Goal: Browse casually: Explore the website without a specific task or goal

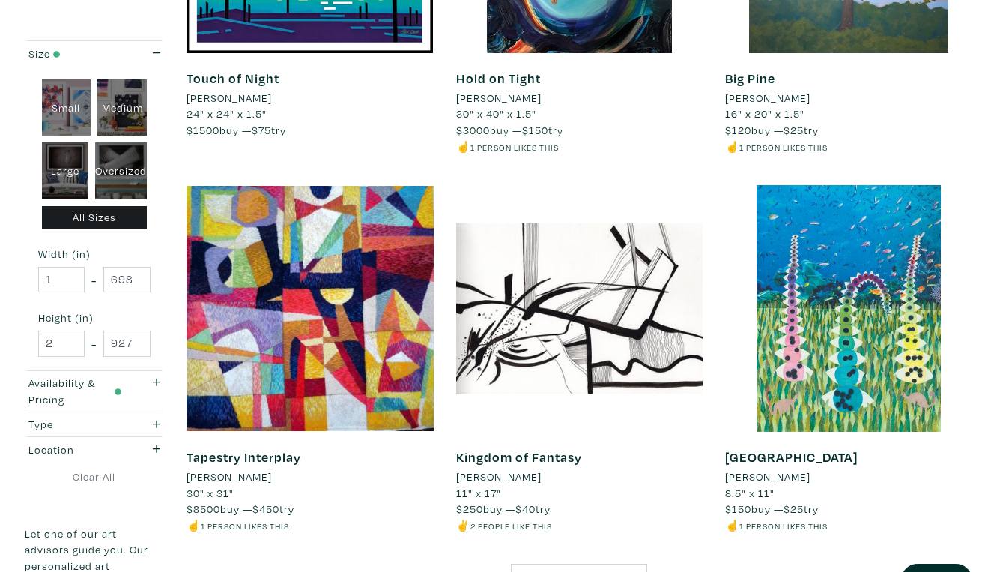
scroll to position [2735, 0]
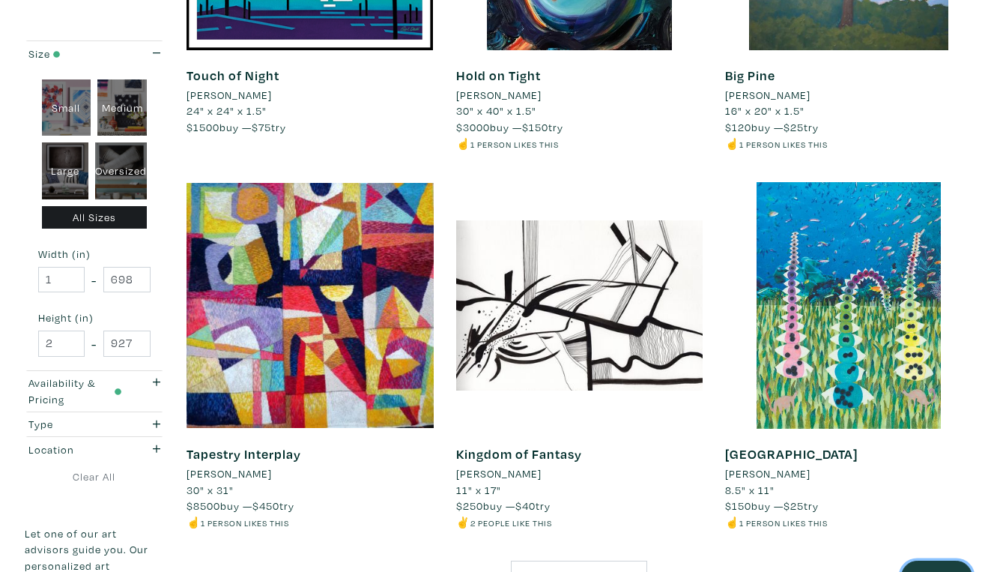
click at [942, 560] on button "Next" at bounding box center [936, 576] width 71 height 32
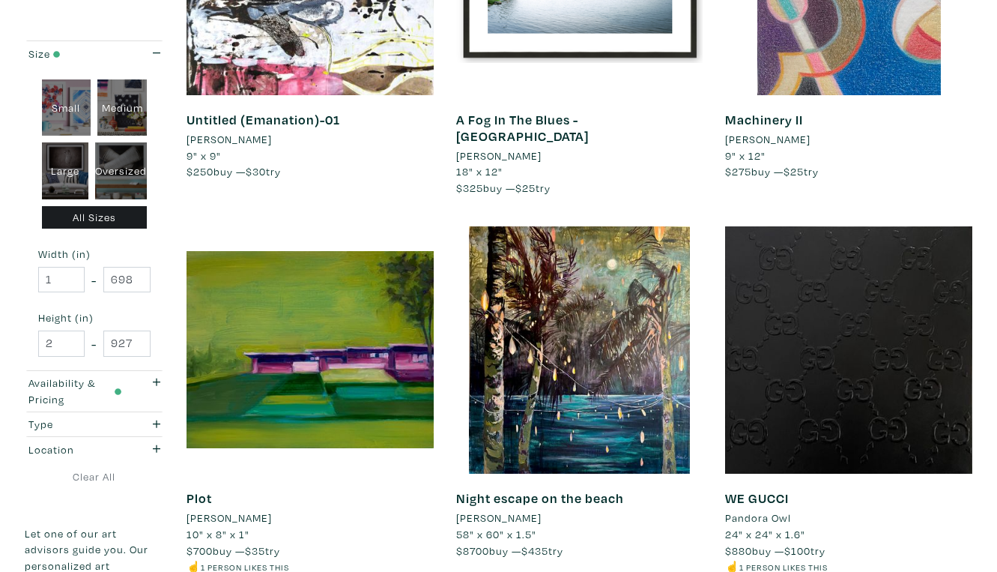
scroll to position [2680, 0]
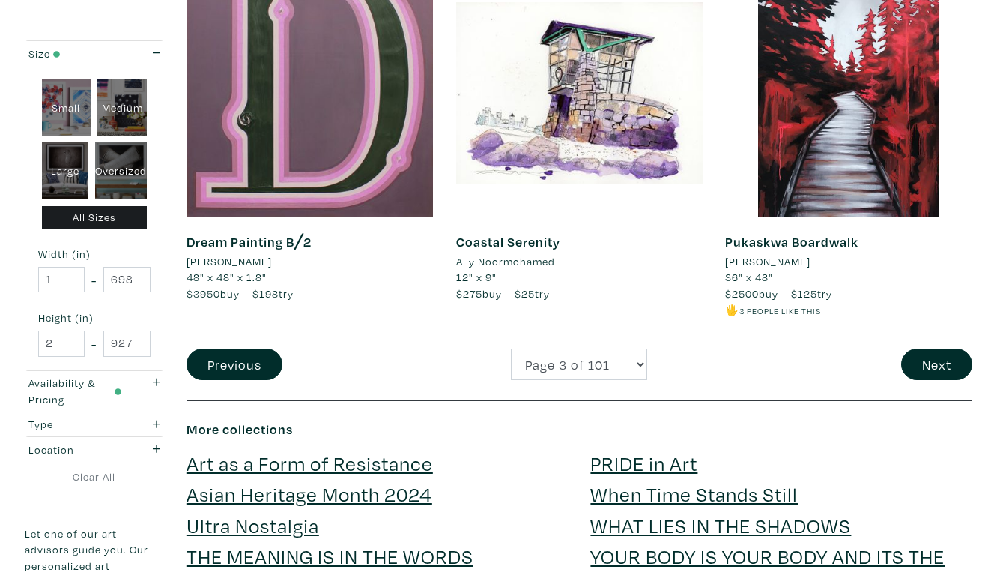
scroll to position [2946, 0]
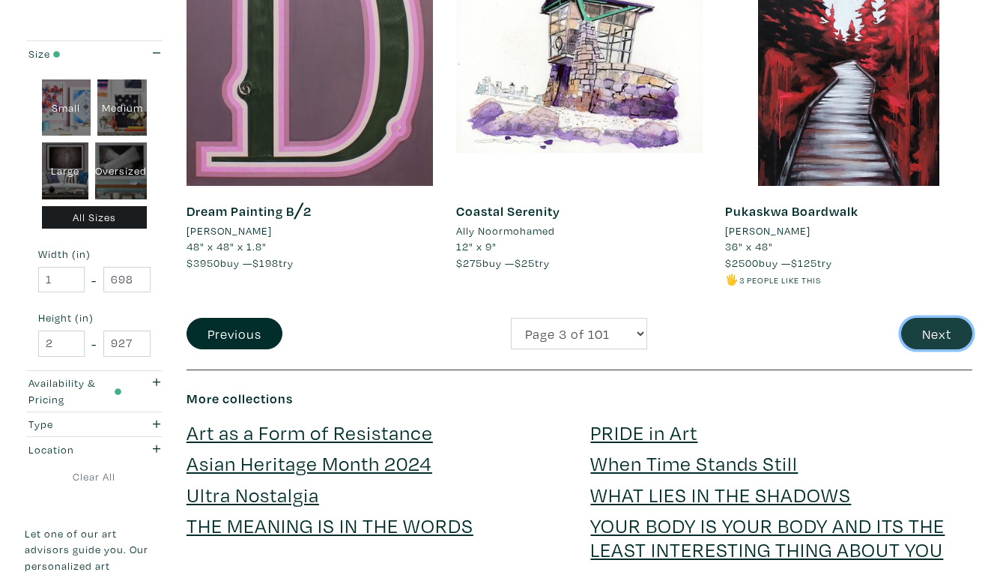
click at [927, 318] on button "Next" at bounding box center [936, 334] width 71 height 32
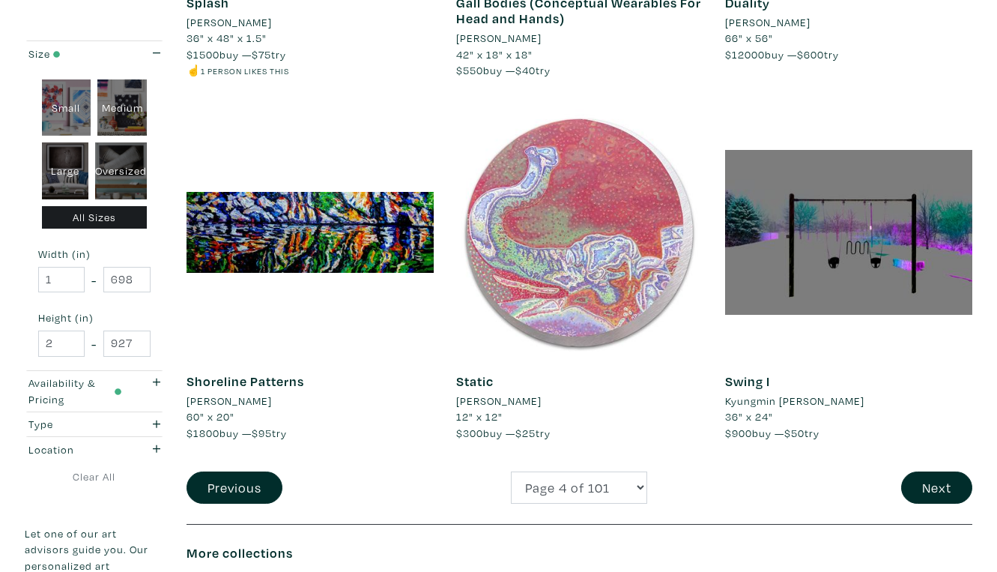
scroll to position [2857, 0]
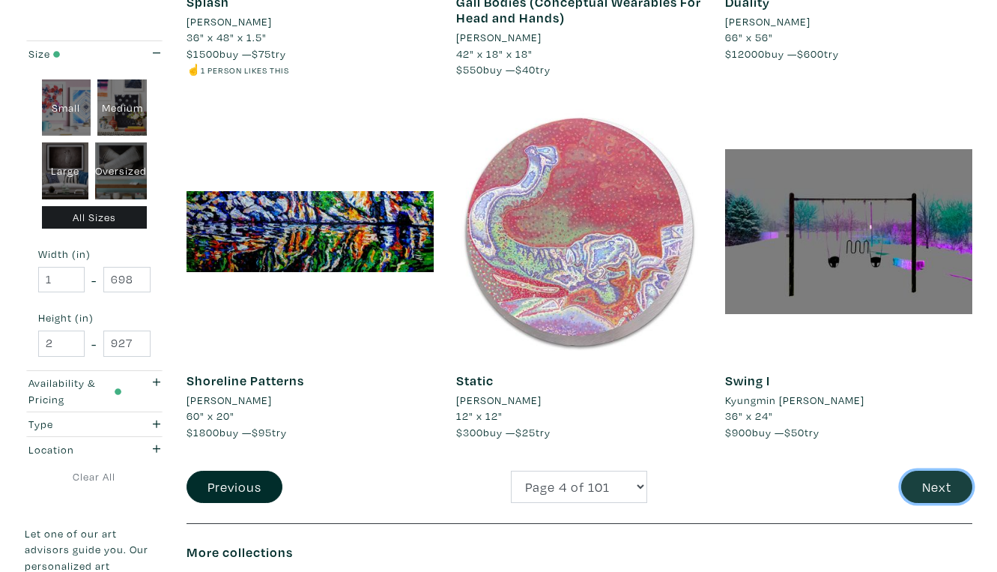
click at [937, 470] on button "Next" at bounding box center [936, 486] width 71 height 32
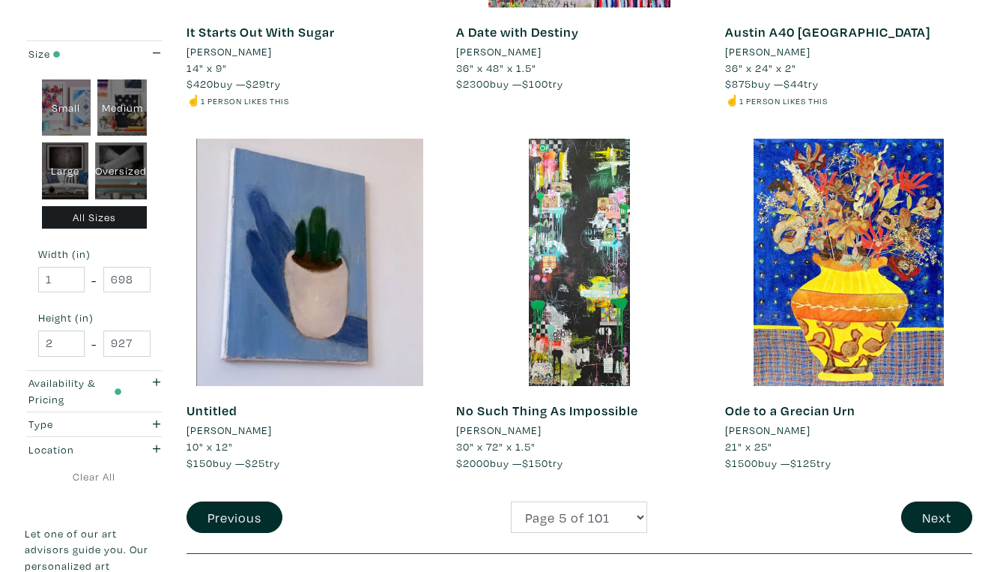
scroll to position [2764, 0]
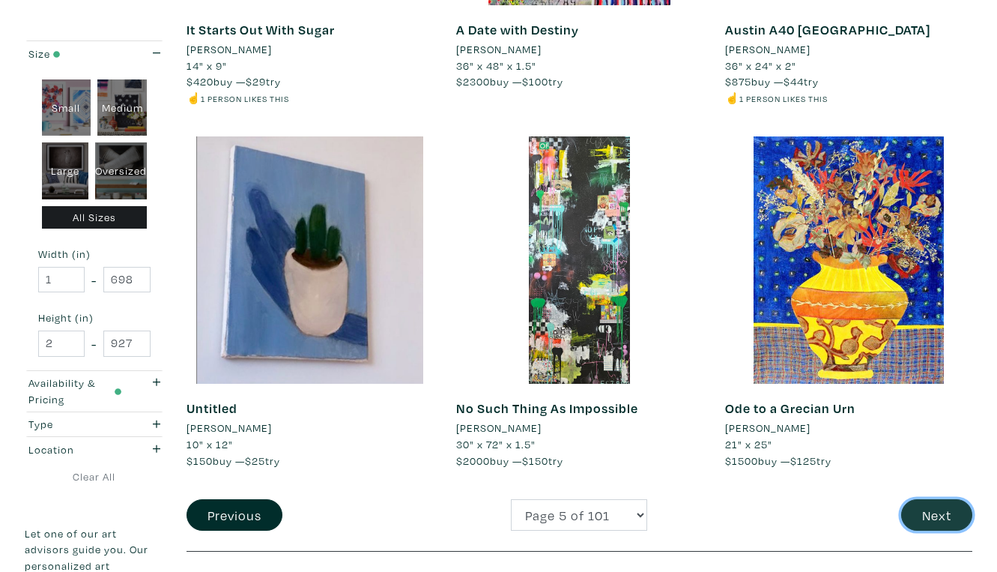
click at [936, 499] on button "Next" at bounding box center [936, 515] width 71 height 32
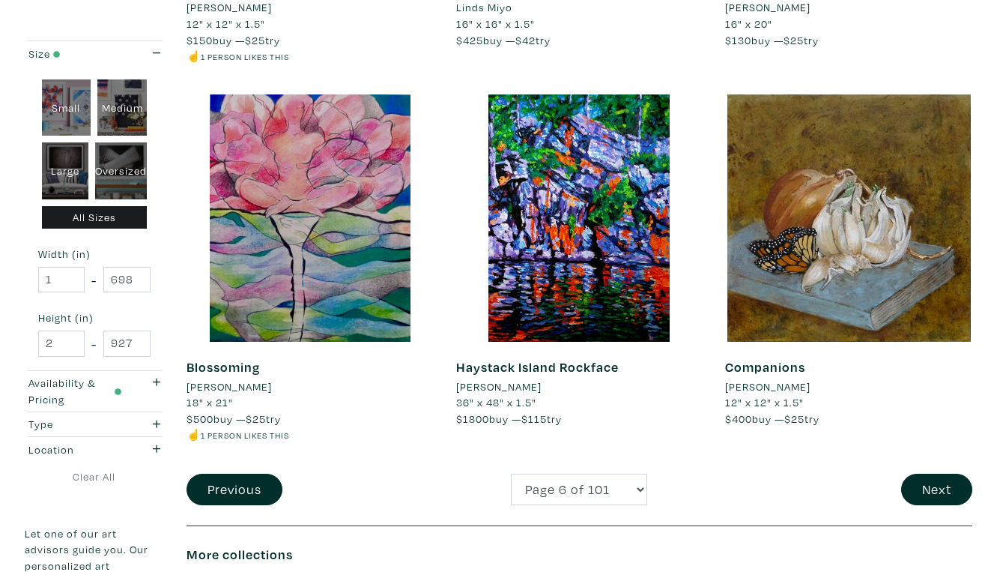
scroll to position [2840, 0]
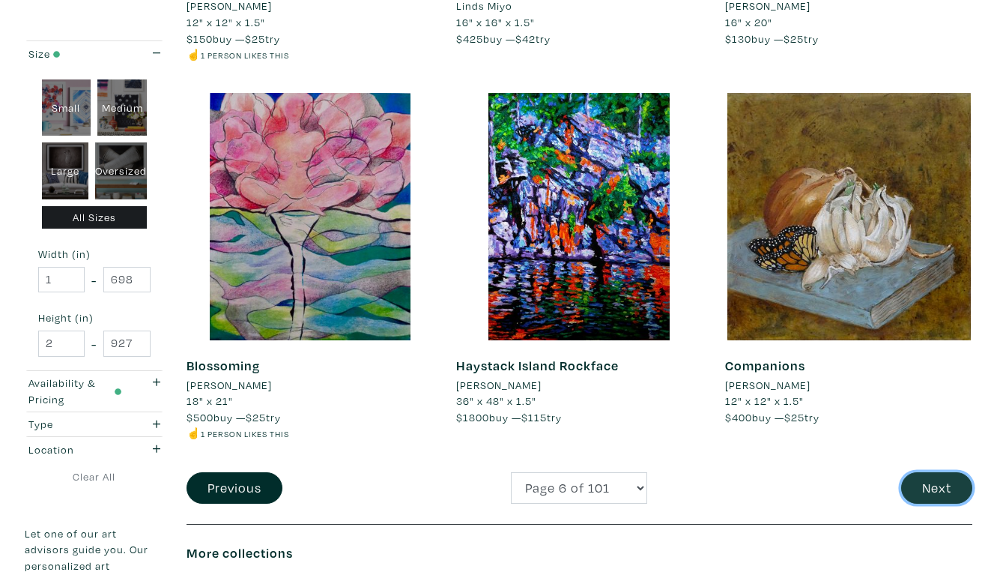
click at [939, 472] on button "Next" at bounding box center [936, 488] width 71 height 32
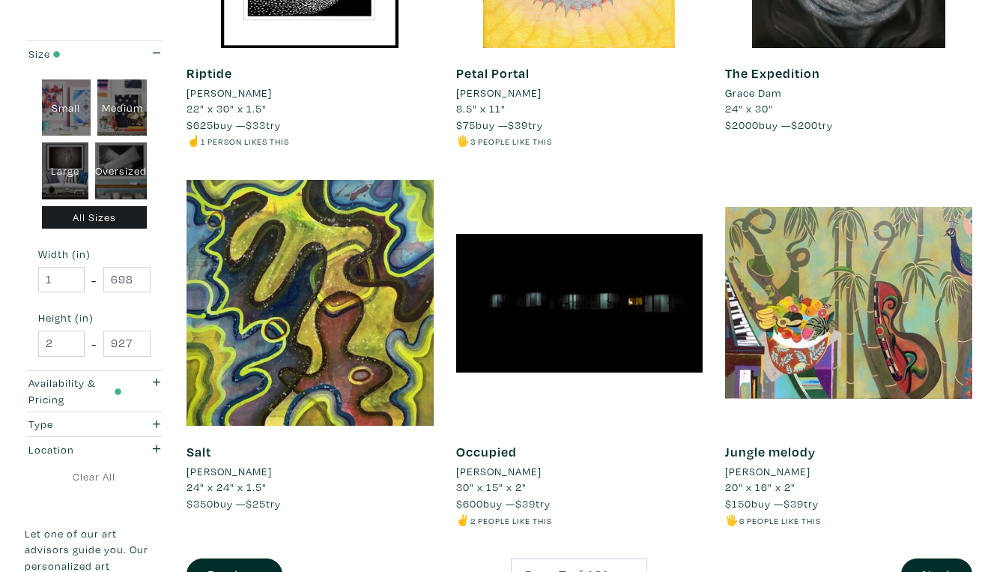
scroll to position [2715, 0]
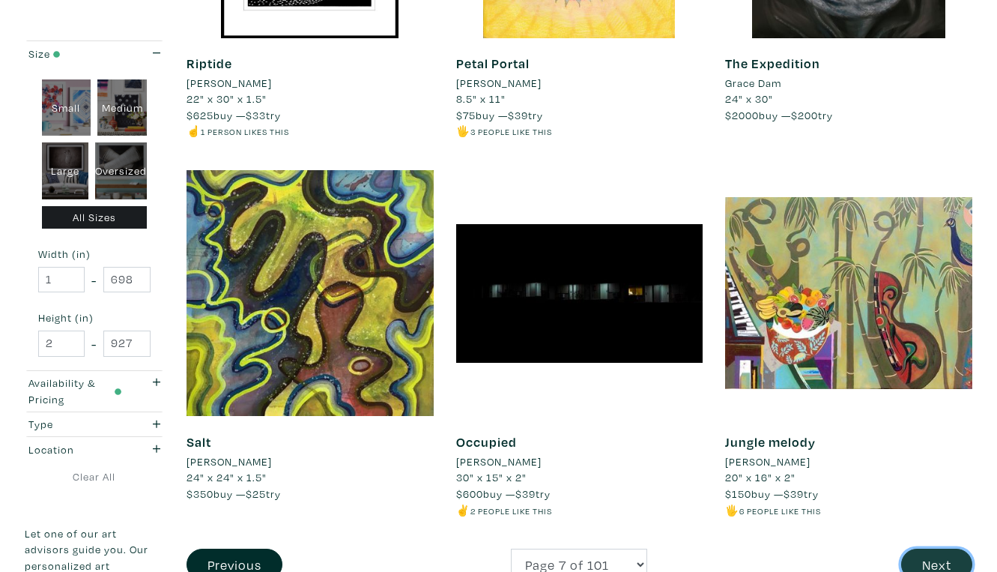
click at [940, 548] on button "Next" at bounding box center [936, 564] width 71 height 32
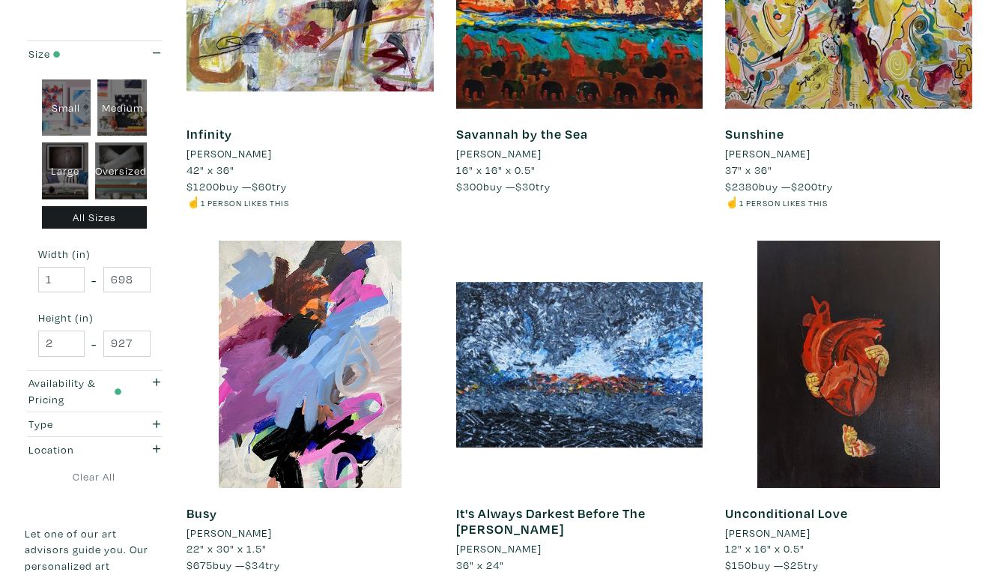
scroll to position [2708, 0]
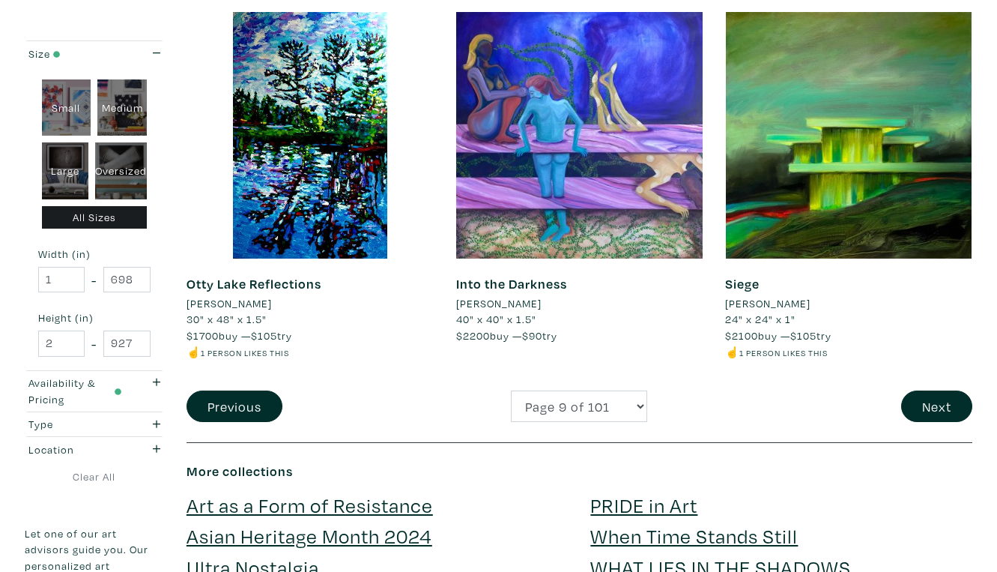
scroll to position [2875, 0]
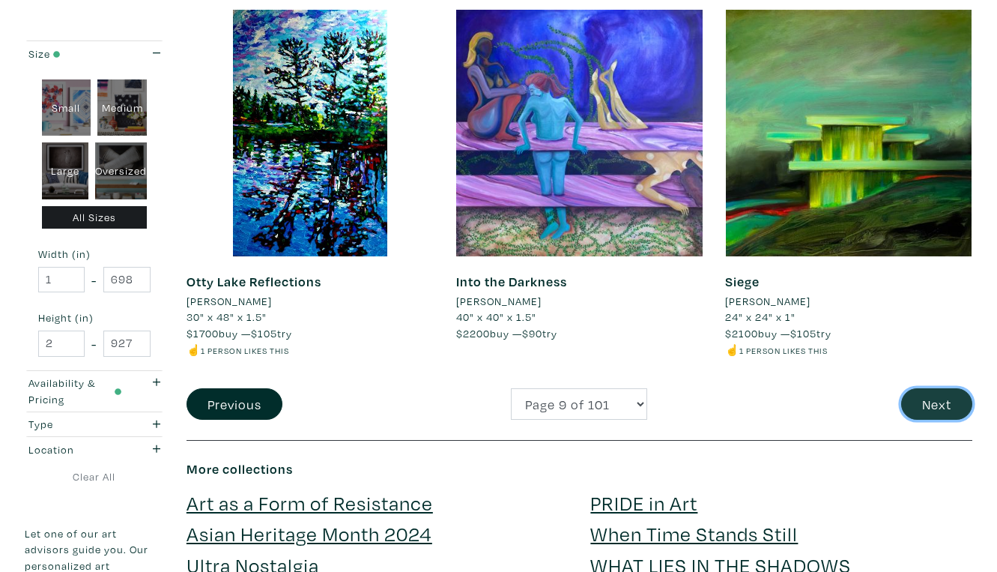
click at [942, 388] on button "Next" at bounding box center [936, 404] width 71 height 32
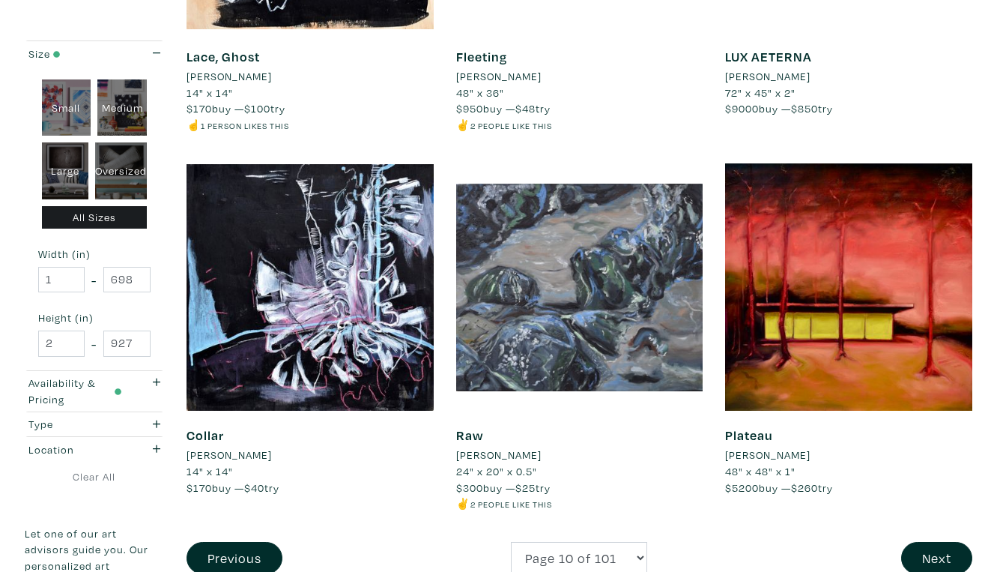
scroll to position [2738, 0]
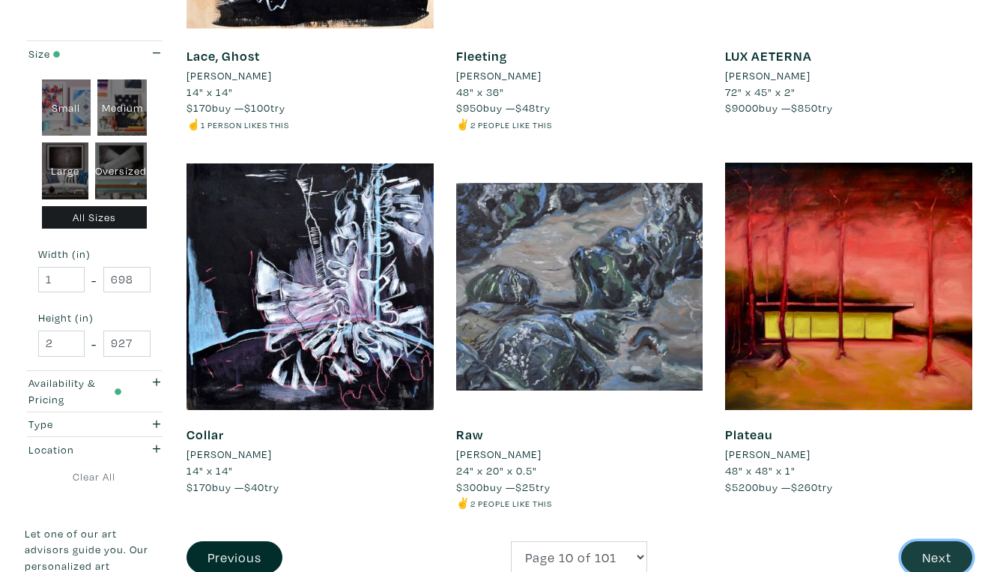
click at [936, 541] on button "Next" at bounding box center [936, 557] width 71 height 32
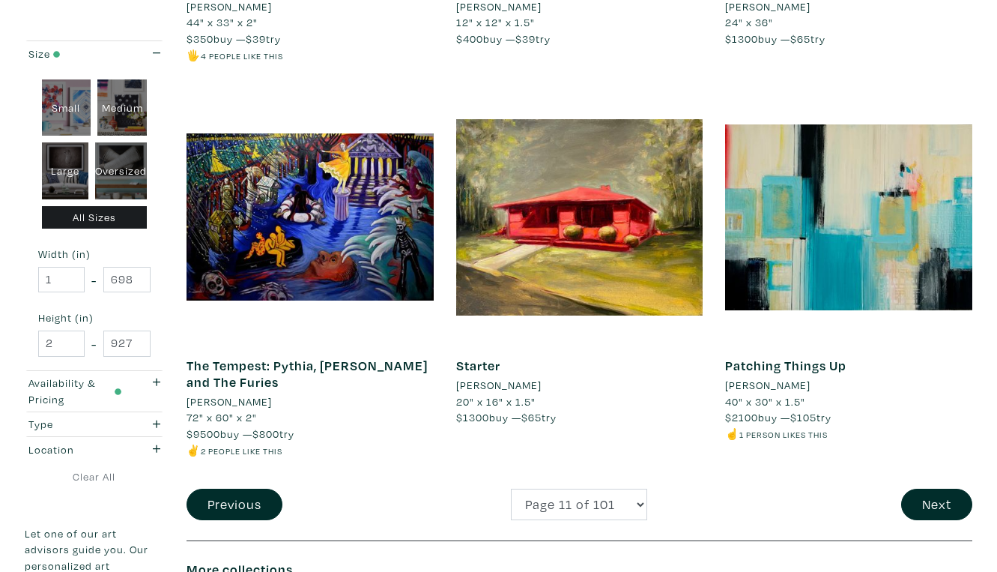
scroll to position [2825, 0]
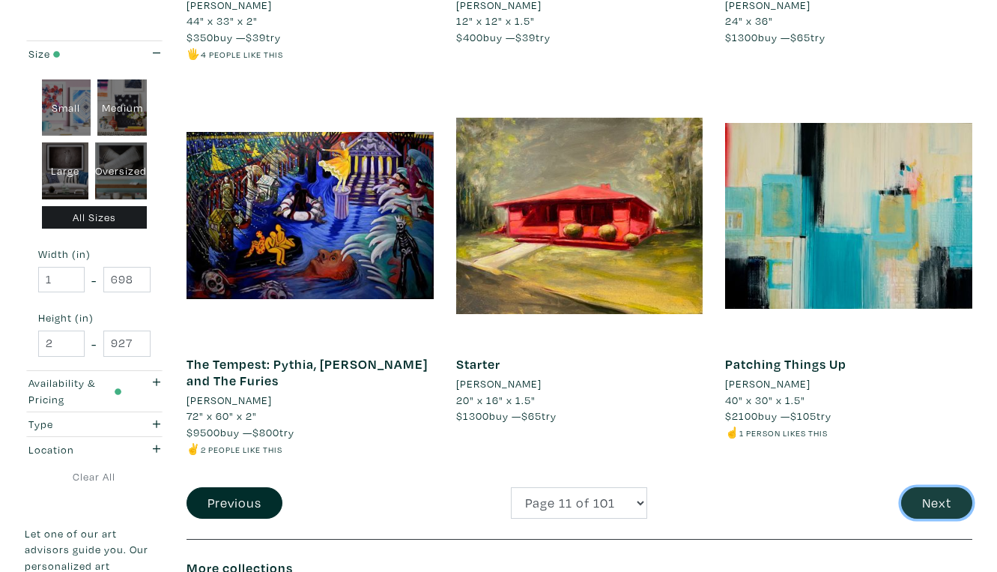
click at [931, 487] on button "Next" at bounding box center [936, 503] width 71 height 32
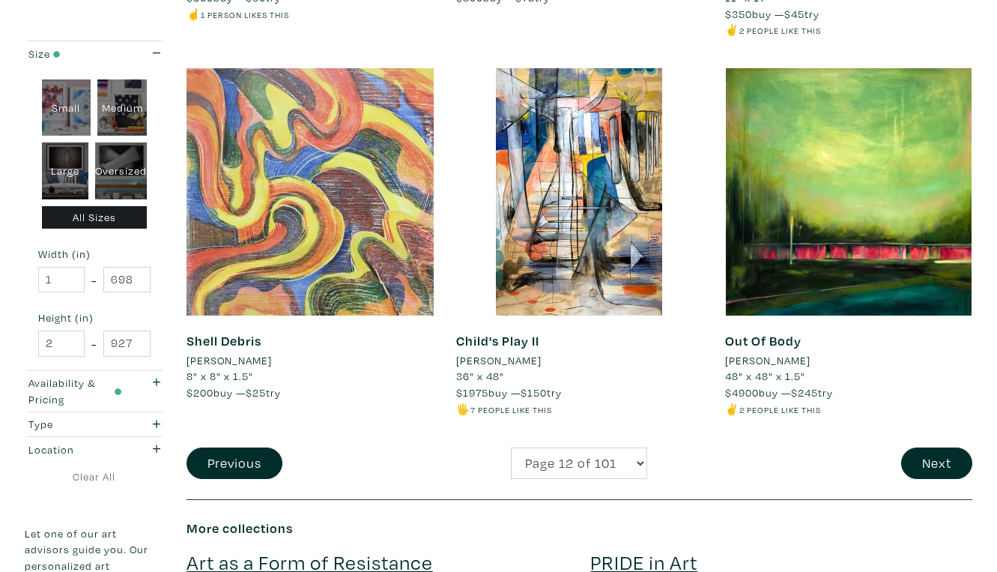
scroll to position [2879, 0]
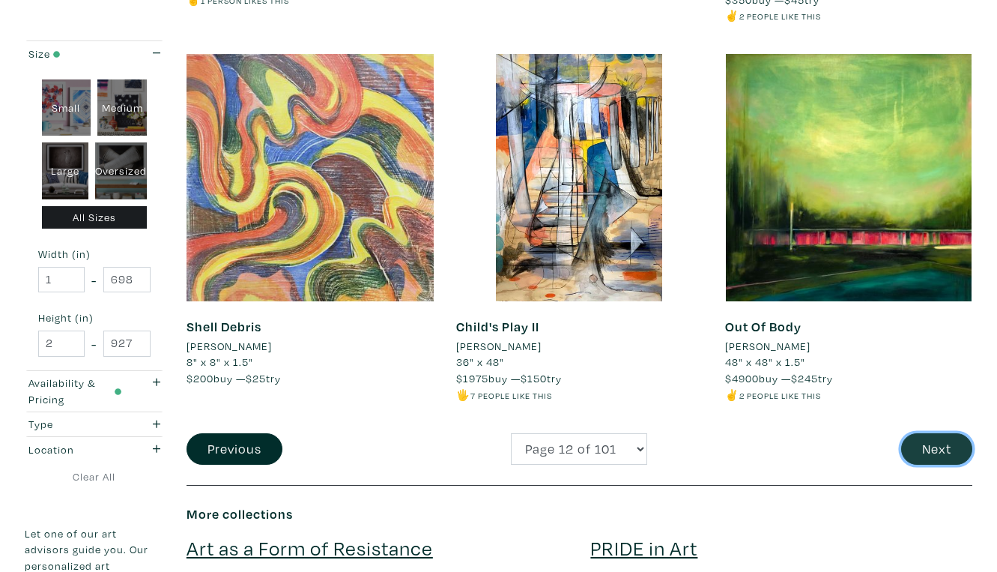
click at [941, 433] on button "Next" at bounding box center [936, 449] width 71 height 32
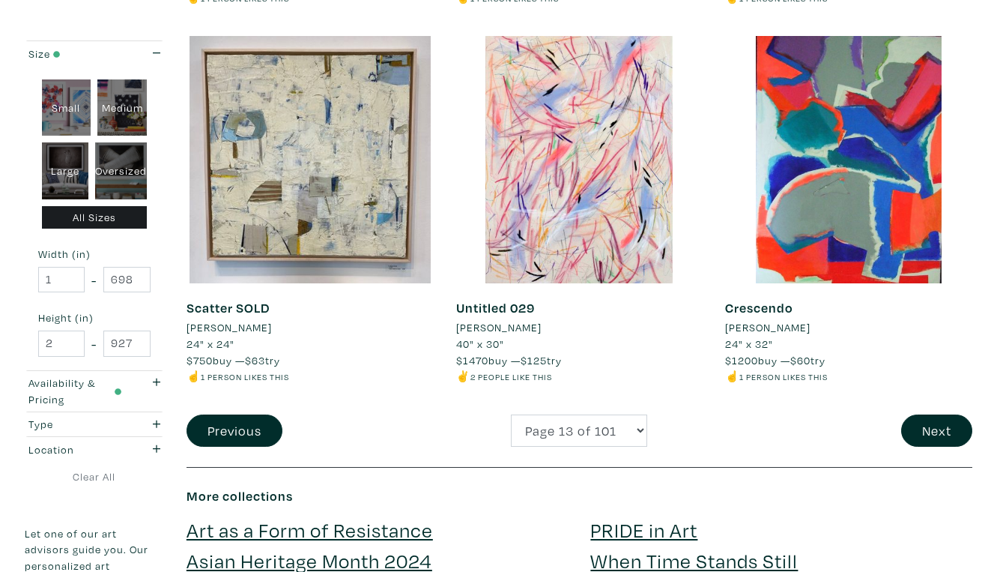
scroll to position [2868, 0]
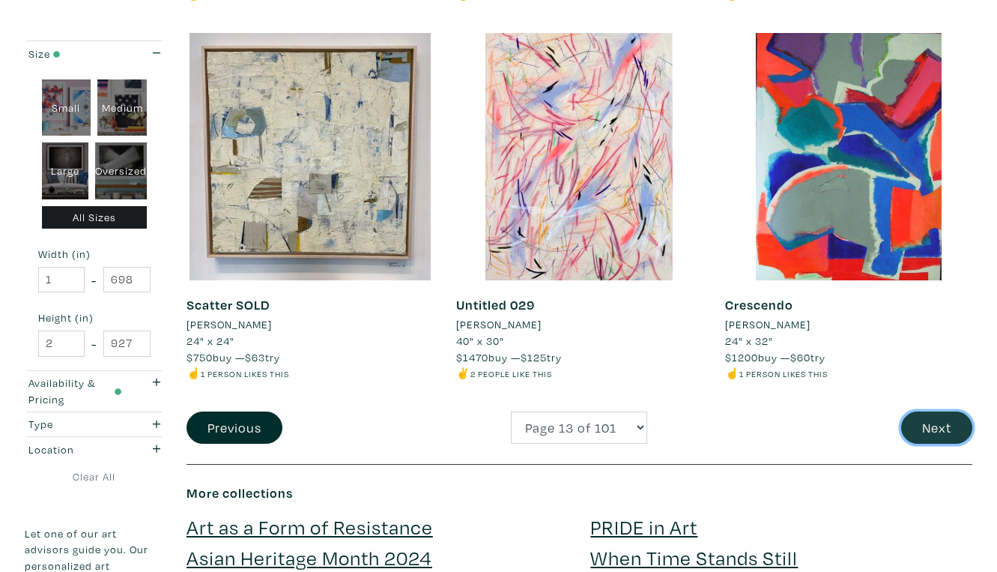
click at [932, 411] on button "Next" at bounding box center [936, 427] width 71 height 32
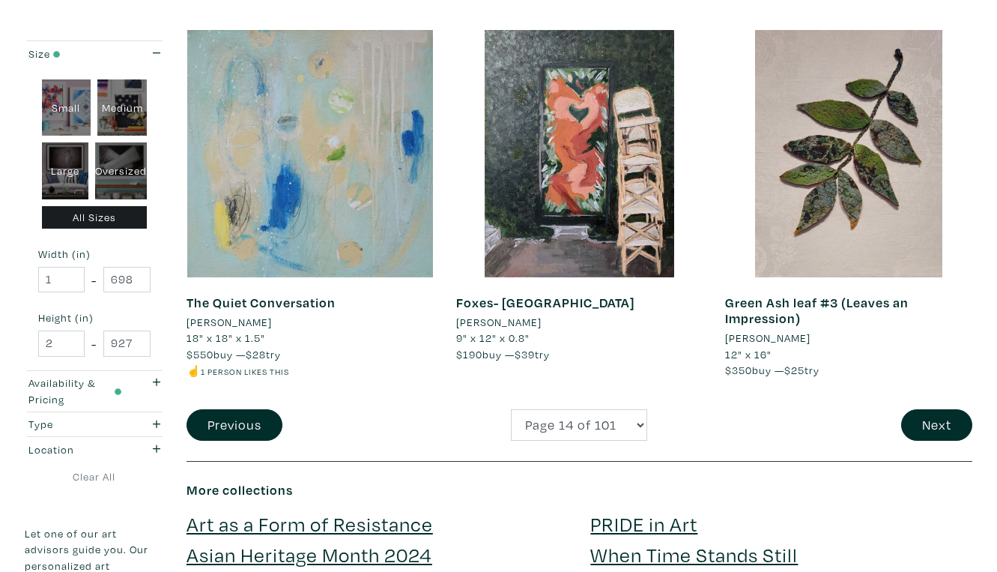
scroll to position [2909, 0]
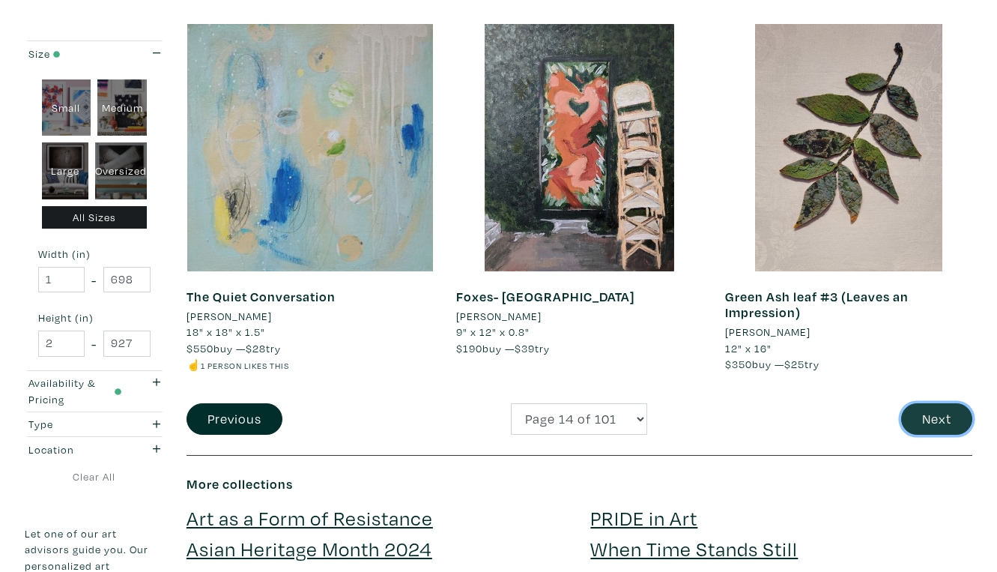
click at [934, 403] on button "Next" at bounding box center [936, 419] width 71 height 32
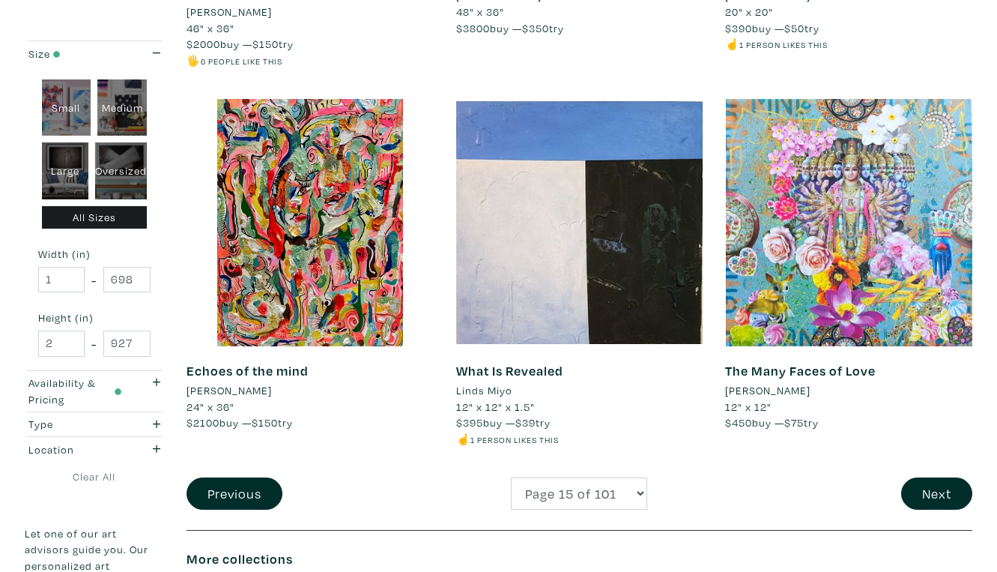
scroll to position [2851, 0]
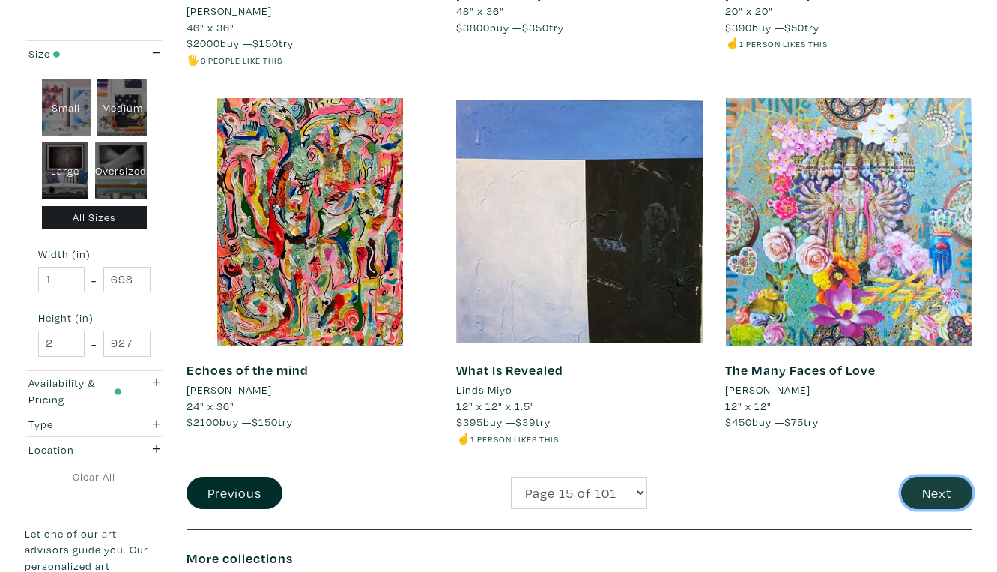
click at [945, 476] on button "Next" at bounding box center [936, 492] width 71 height 32
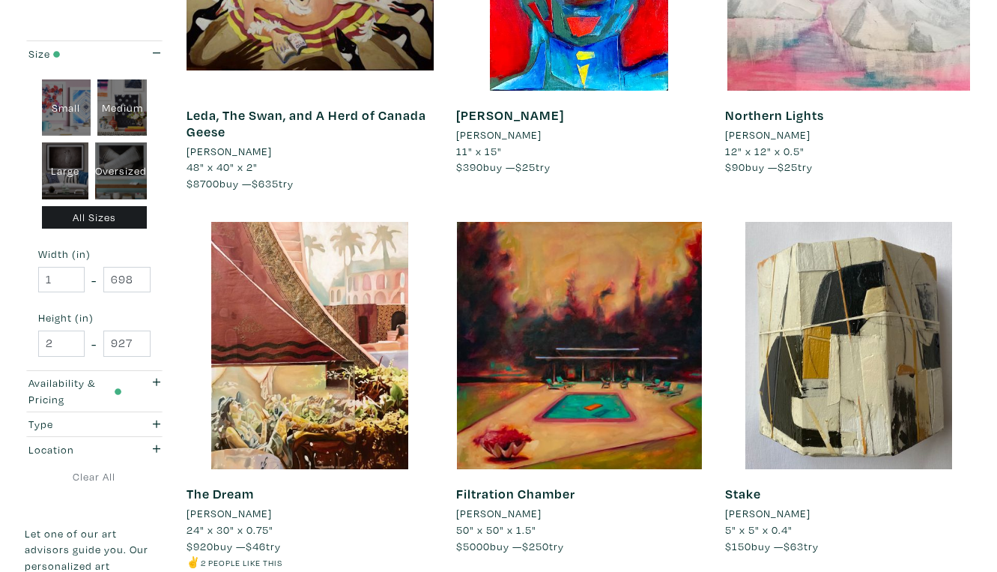
scroll to position [2682, 0]
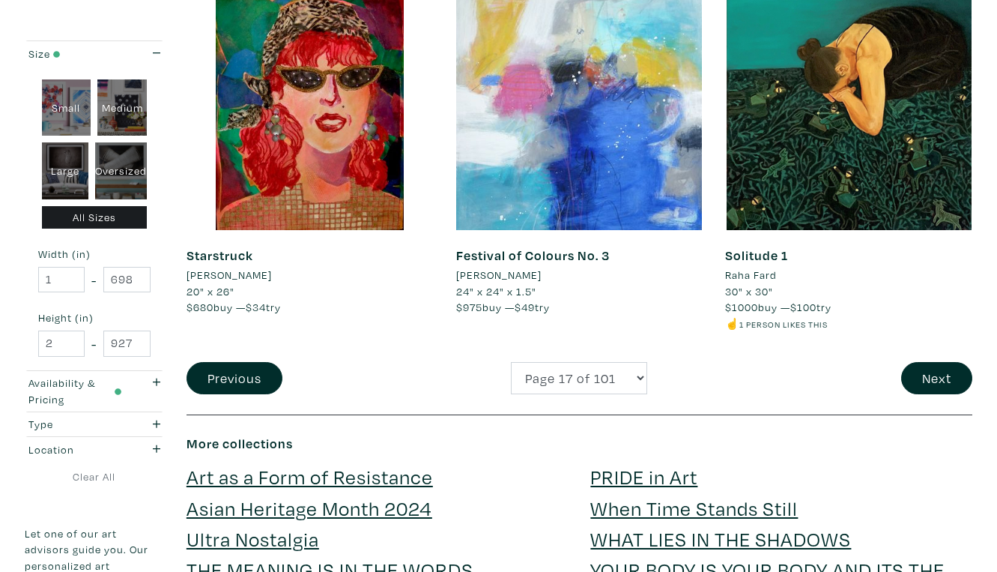
scroll to position [2938, 0]
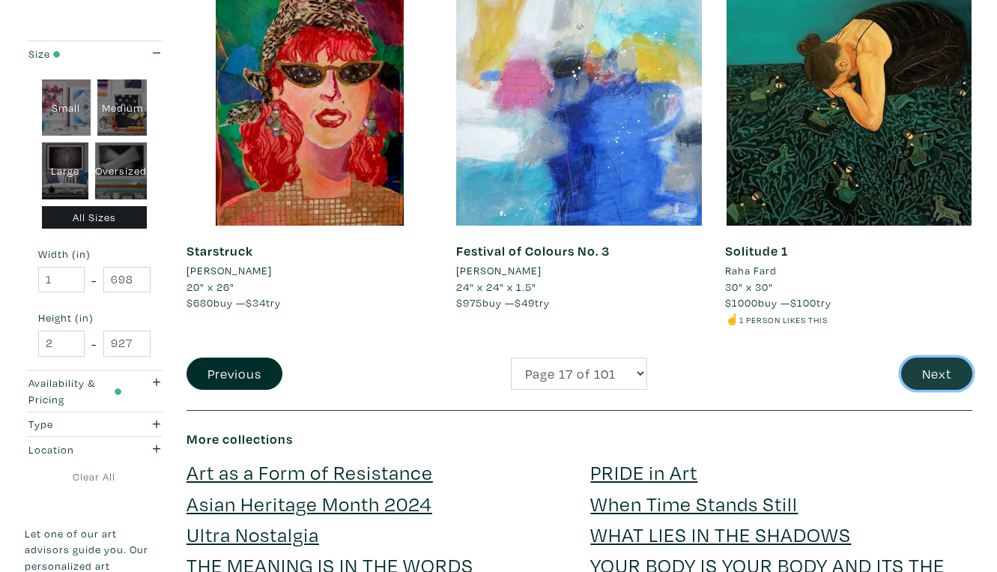
click at [940, 357] on button "Next" at bounding box center [936, 373] width 71 height 32
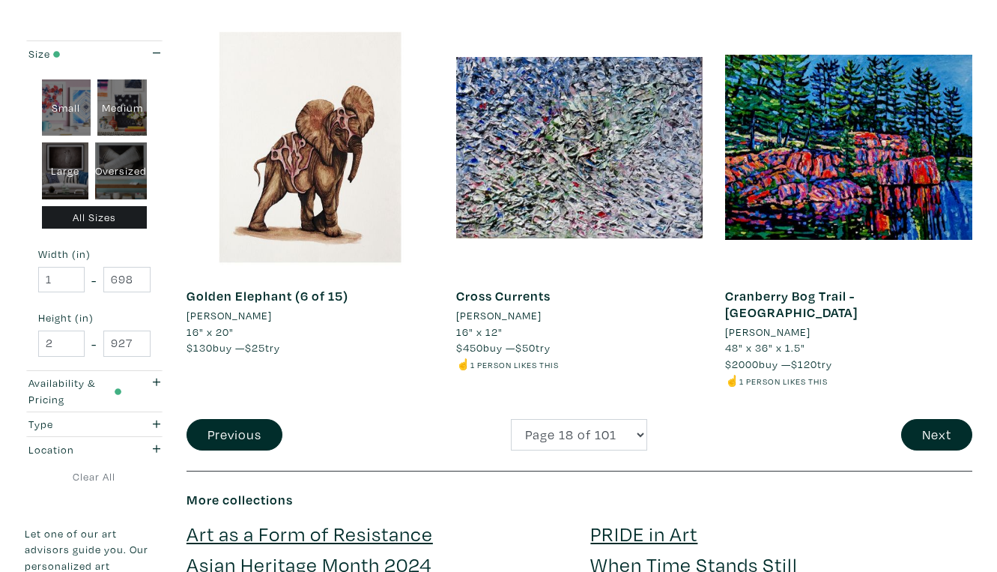
scroll to position [2904, 0]
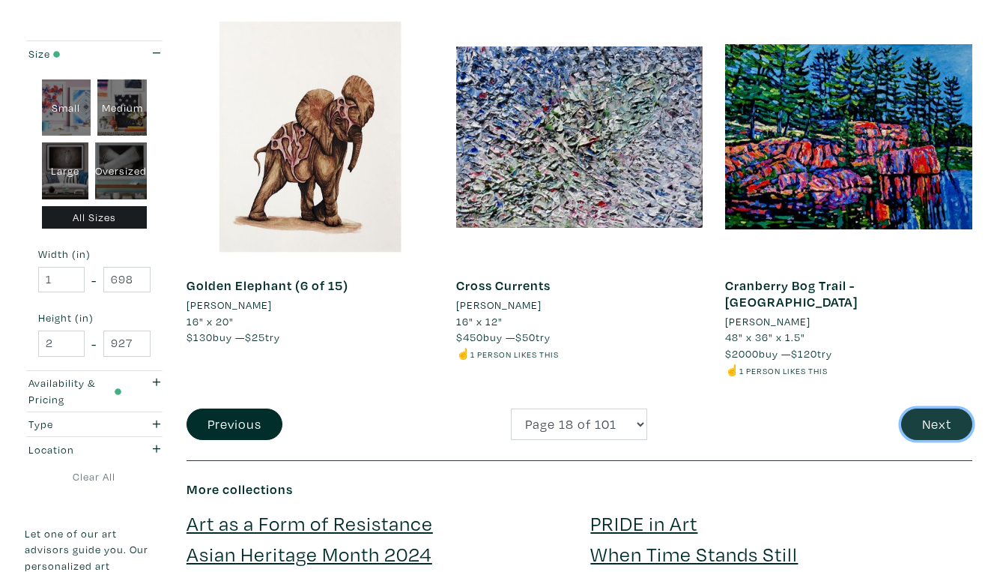
click at [936, 408] on button "Next" at bounding box center [936, 424] width 71 height 32
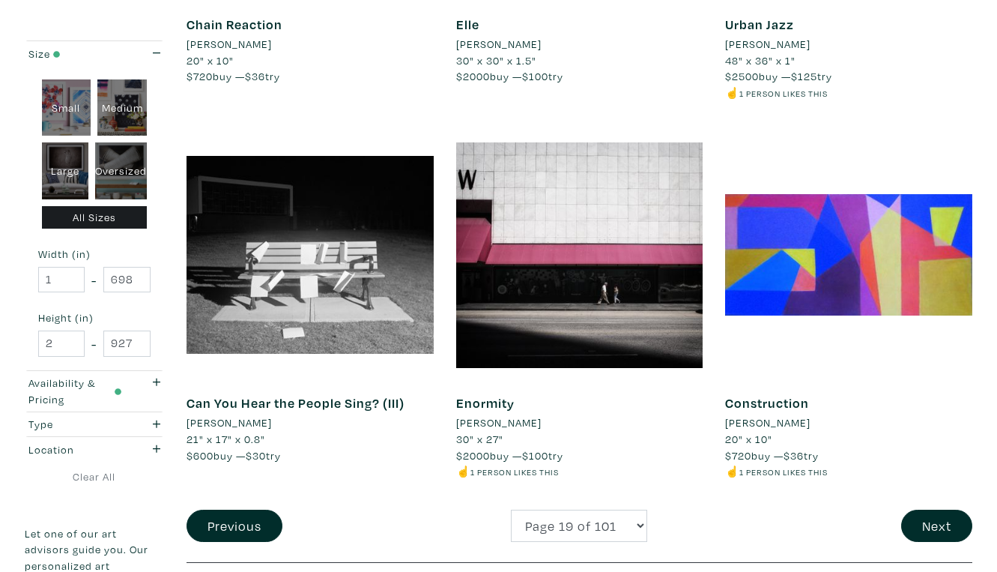
scroll to position [2788, 0]
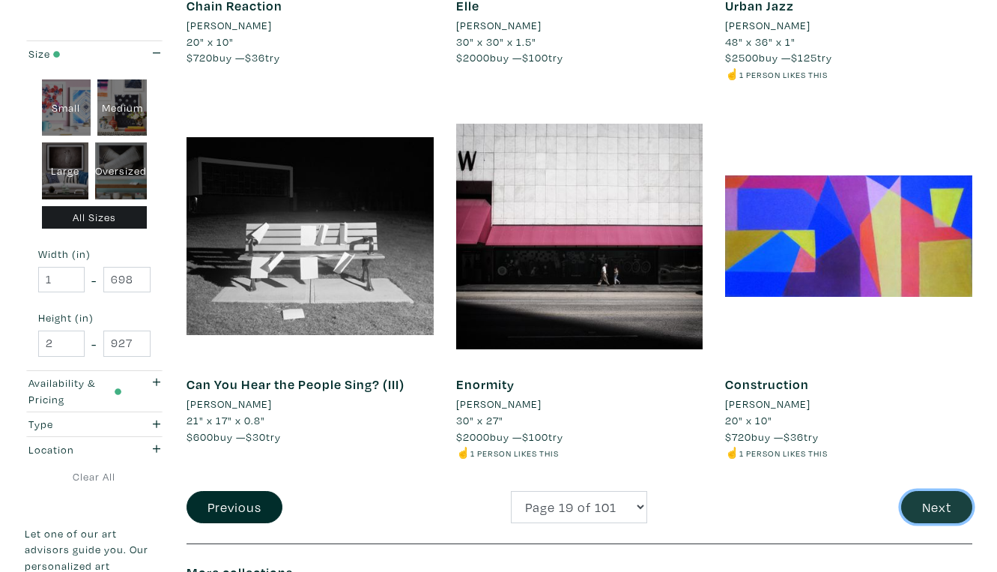
click at [942, 491] on button "Next" at bounding box center [936, 507] width 71 height 32
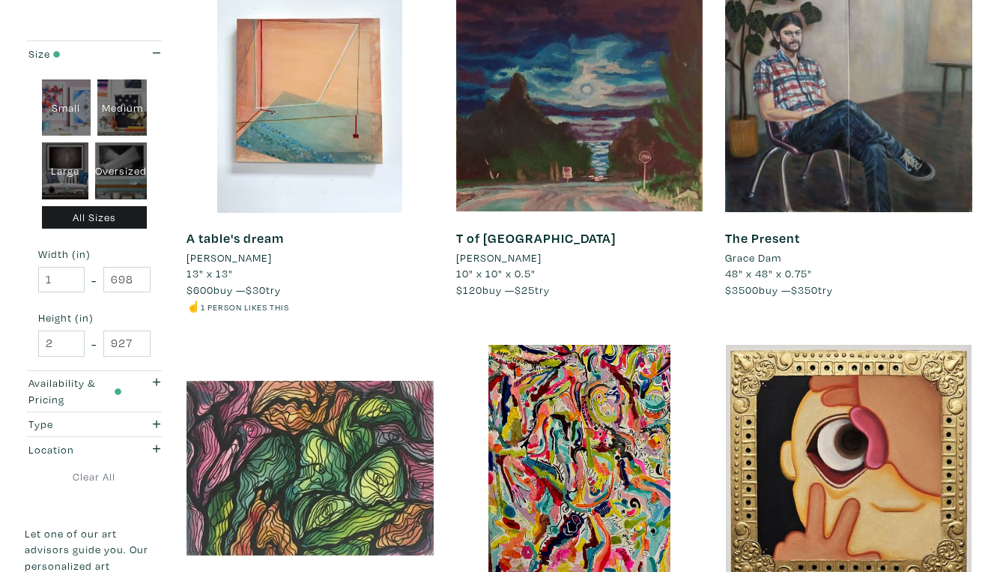
scroll to position [2574, 0]
